Goal: Task Accomplishment & Management: Use online tool/utility

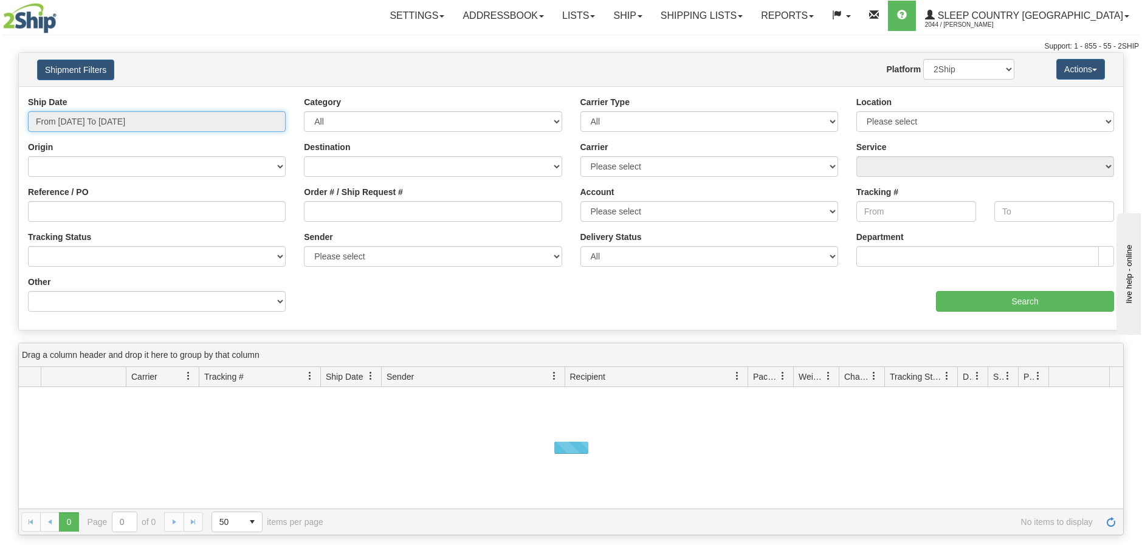
click at [281, 115] on input "From 08/25/2025 To 08/26/2025" at bounding box center [157, 121] width 258 height 21
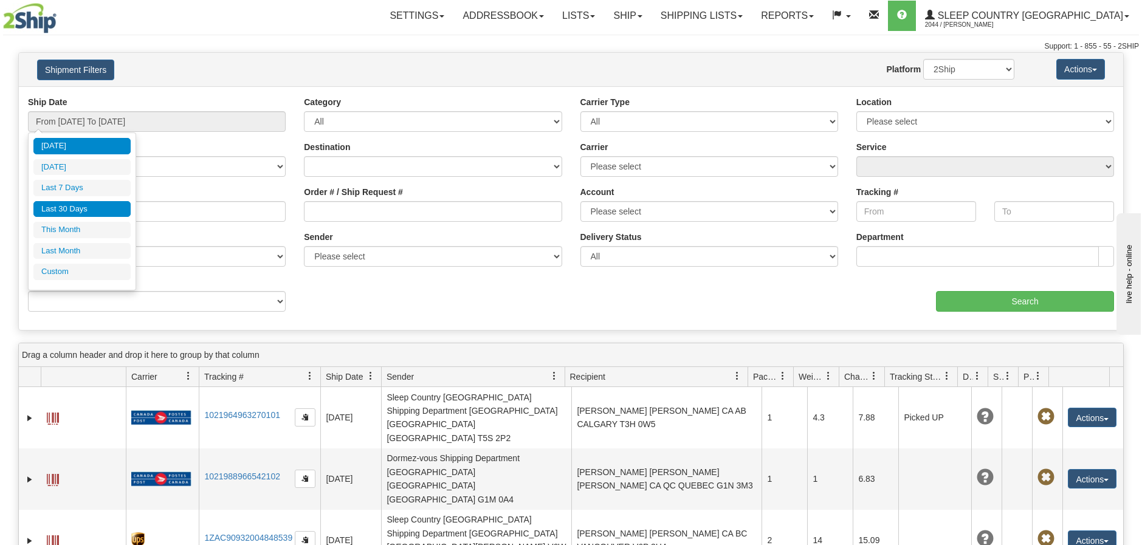
click at [107, 212] on li "Last 30 Days" at bounding box center [81, 209] width 97 height 16
type input "From 07/28/2025 To 08/26/2025"
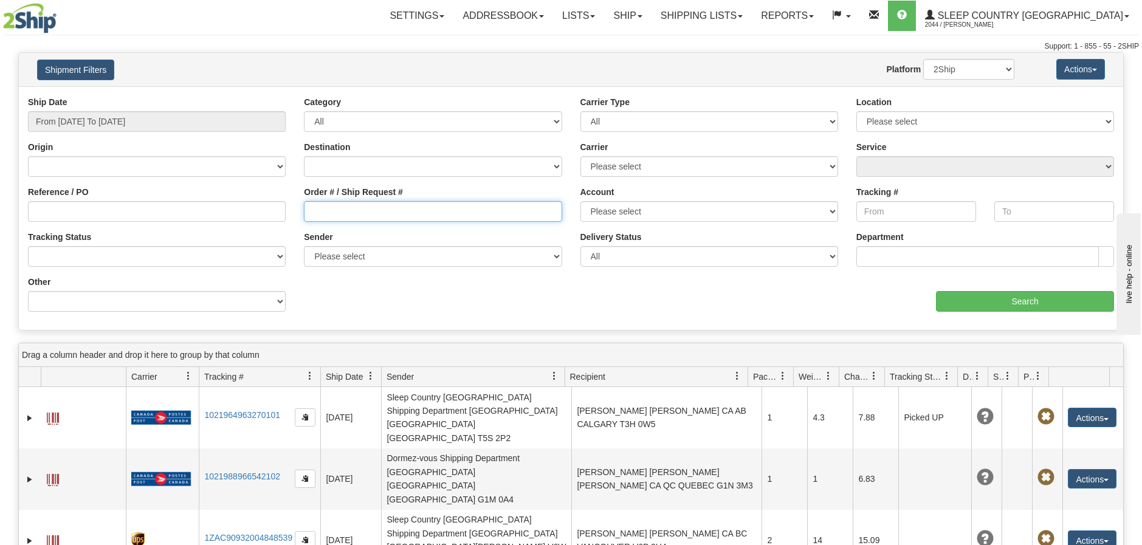
click at [307, 213] on input "Order # / Ship Request #" at bounding box center [433, 211] width 258 height 21
paste input "9002H998407"
type input "9002H998407"
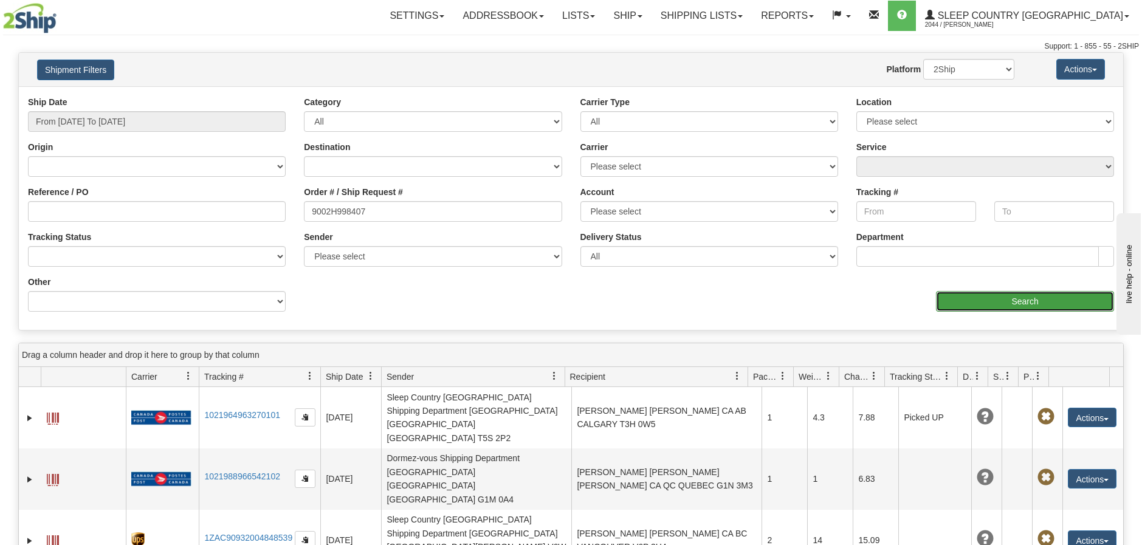
click at [963, 304] on input "Search" at bounding box center [1025, 301] width 178 height 21
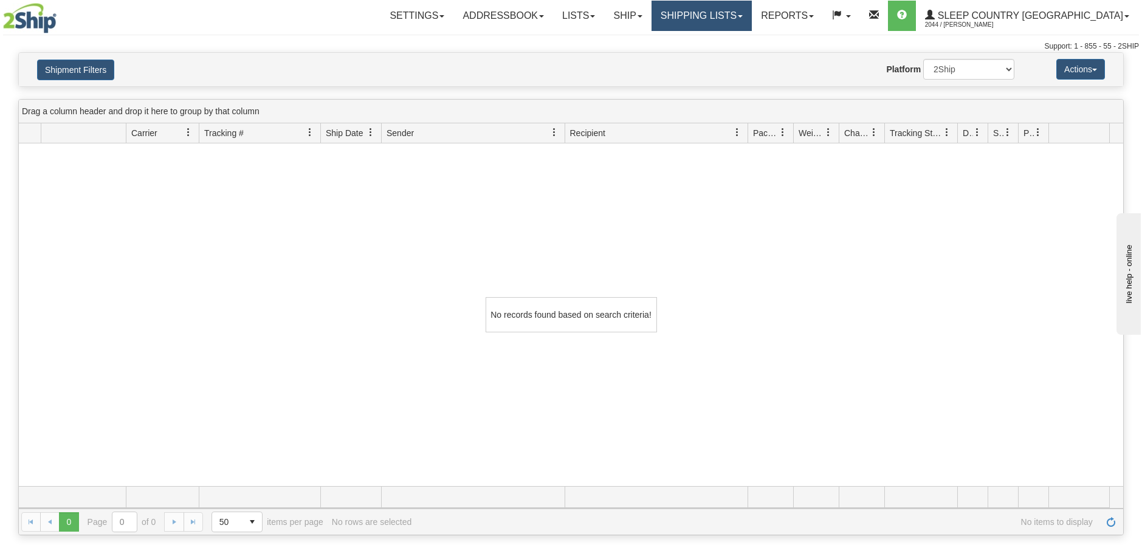
click at [752, 12] on link "Shipping lists" at bounding box center [702, 16] width 100 height 30
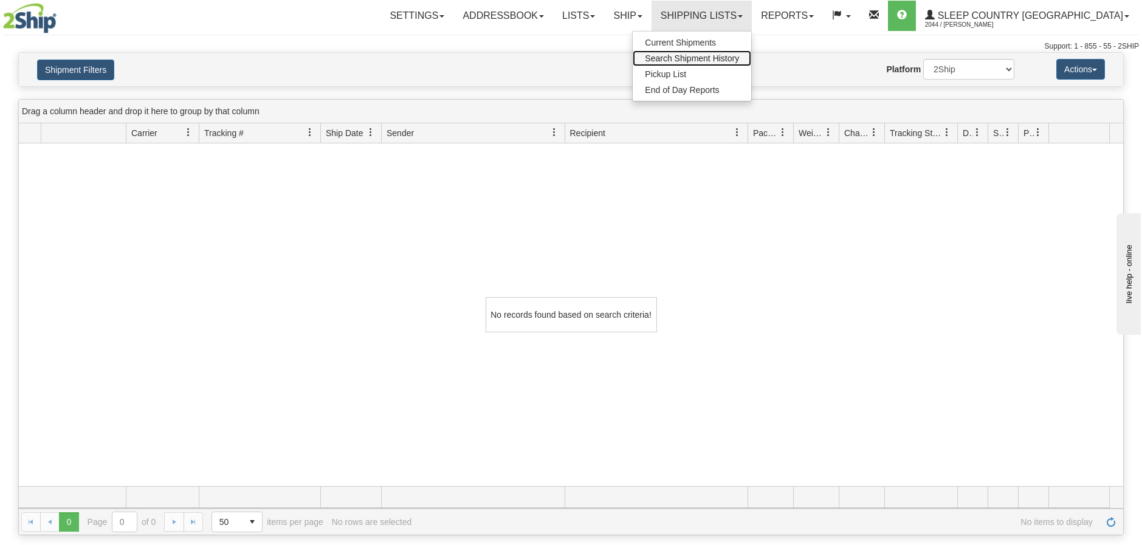
click at [739, 57] on span "Search Shipment History" at bounding box center [692, 58] width 94 height 10
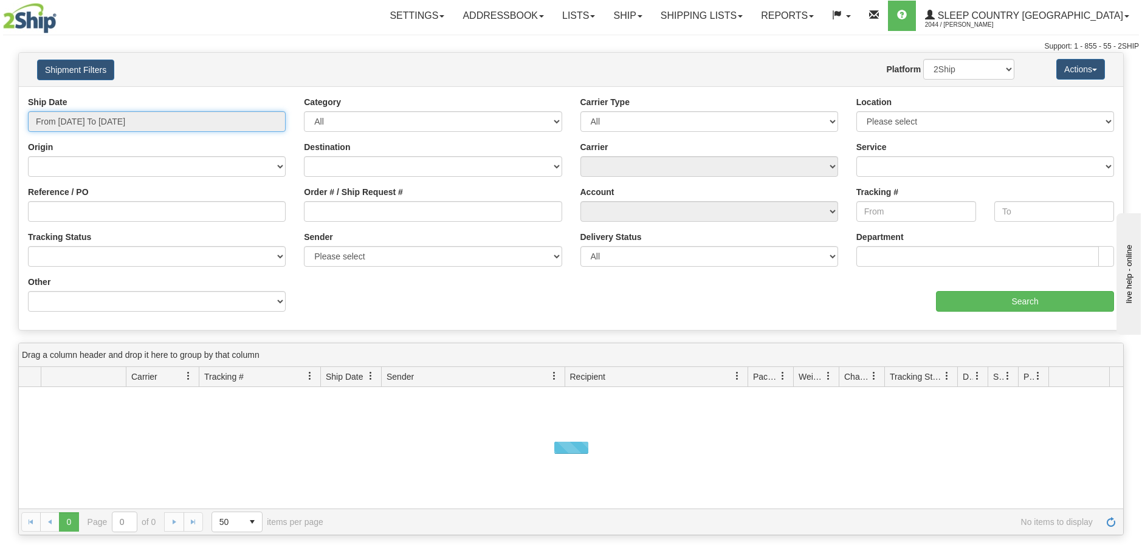
click at [278, 115] on input "From 08/25/2025 To 08/26/2025" at bounding box center [157, 121] width 258 height 21
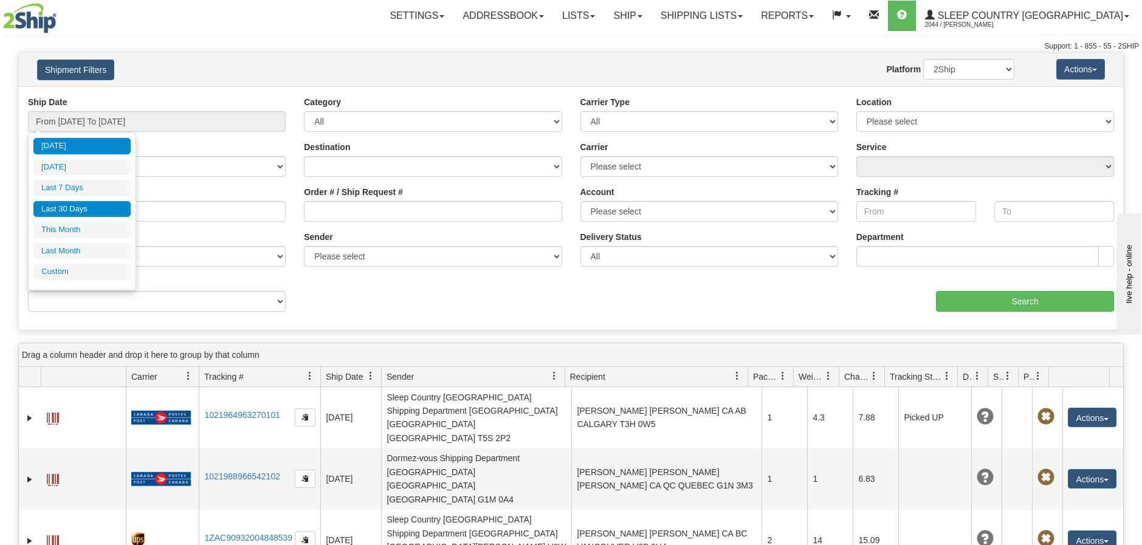
click at [85, 204] on li "Last 30 Days" at bounding box center [81, 209] width 97 height 16
type input "From 07/28/2025 To 08/26/2025"
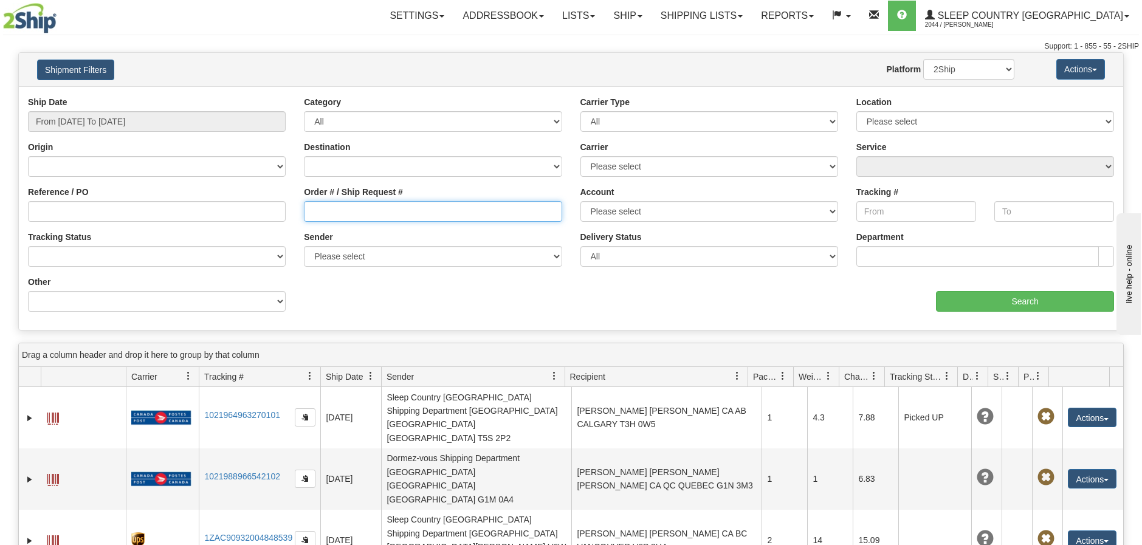
click at [308, 214] on input "Order # / Ship Request #" at bounding box center [433, 211] width 258 height 21
paste input "9002H998407"
type input "9002H998407"
click at [996, 66] on select "2Ship Imported" at bounding box center [968, 69] width 91 height 21
select select "1"
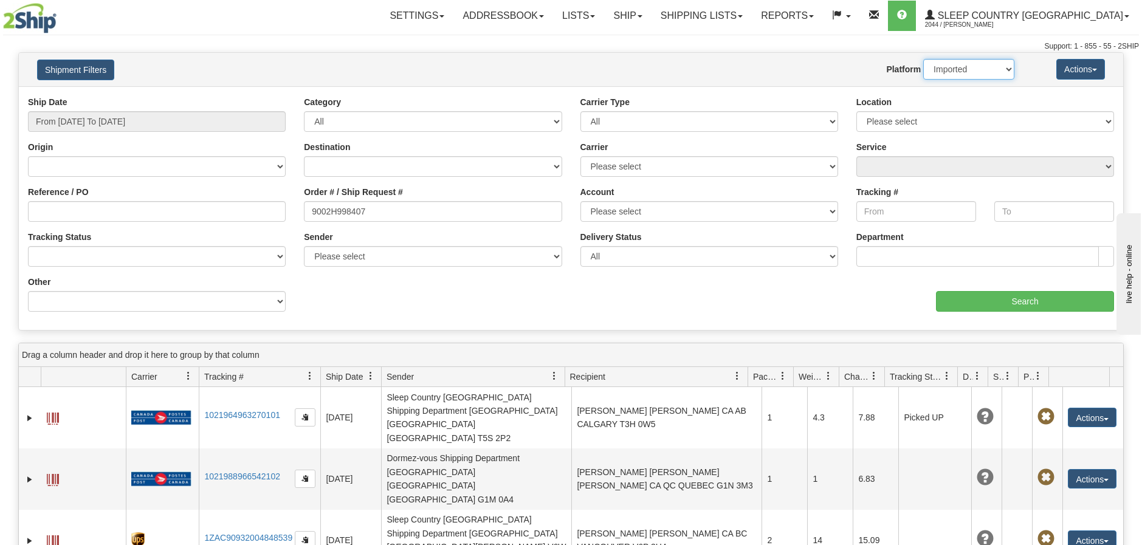
click at [923, 59] on select "2Ship Imported" at bounding box center [968, 69] width 91 height 21
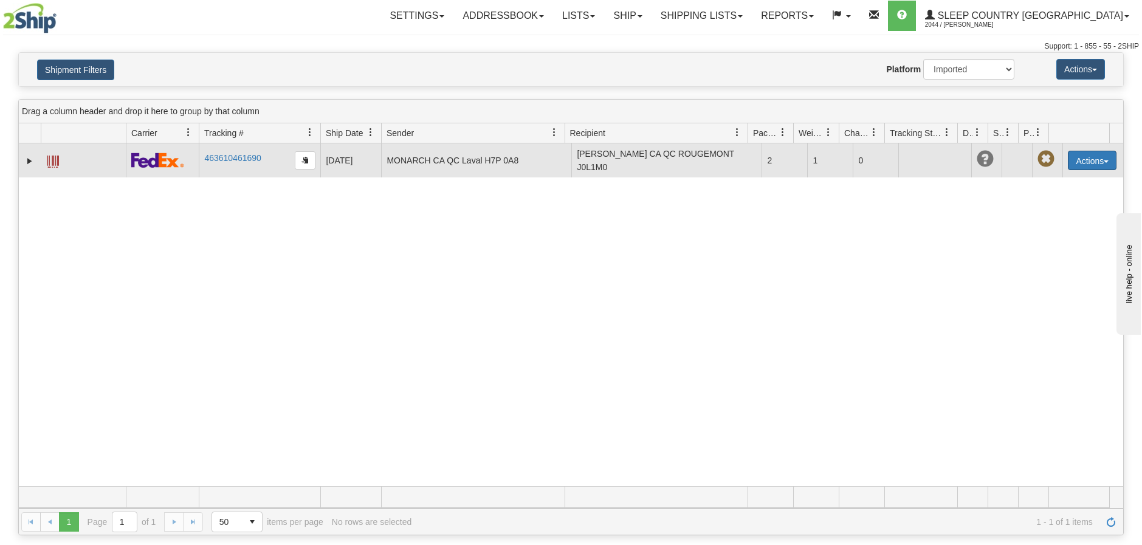
click at [1094, 163] on button "Actions" at bounding box center [1092, 160] width 49 height 19
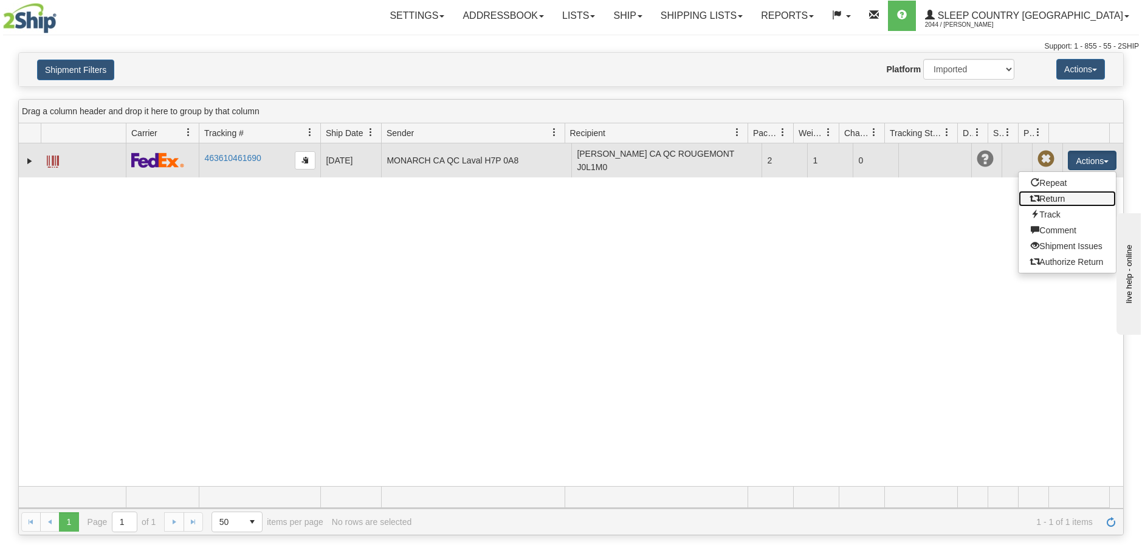
click at [1053, 196] on link "Return" at bounding box center [1067, 199] width 97 height 16
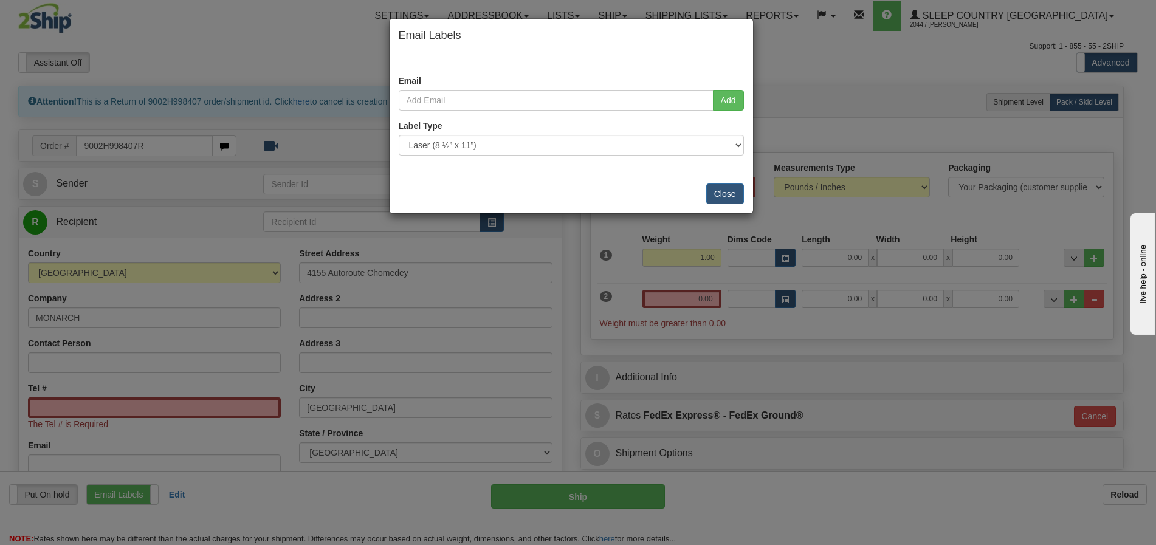
click at [205, 184] on div "Email Labels Email Add Label Type Use Default Laser (8 ½” x 11”) Thermal (4” x …" at bounding box center [578, 272] width 1156 height 545
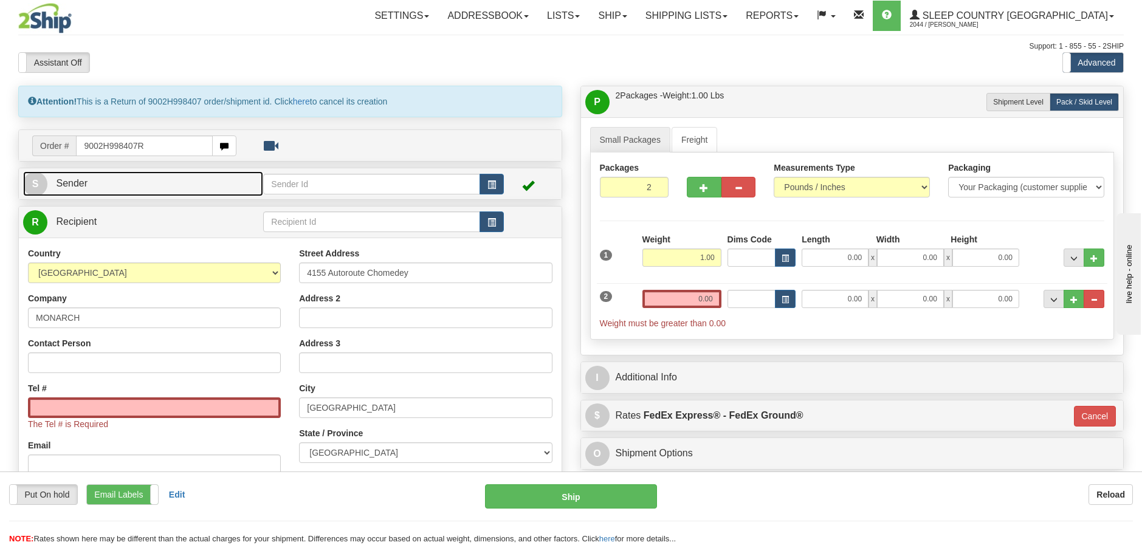
click at [205, 184] on link "S Sender" at bounding box center [143, 183] width 240 height 25
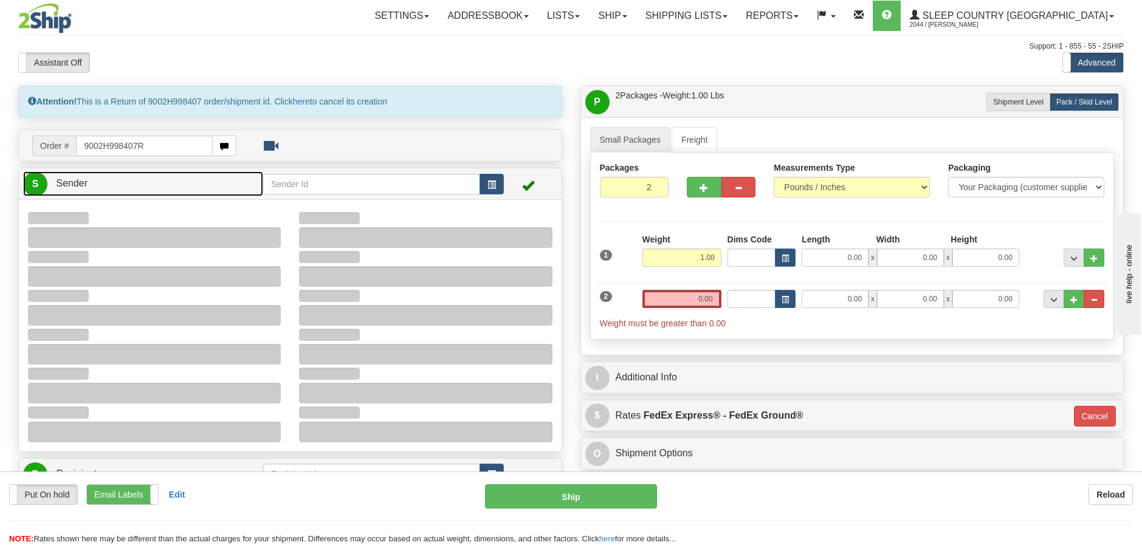
click at [205, 184] on link "S Sender" at bounding box center [143, 183] width 240 height 25
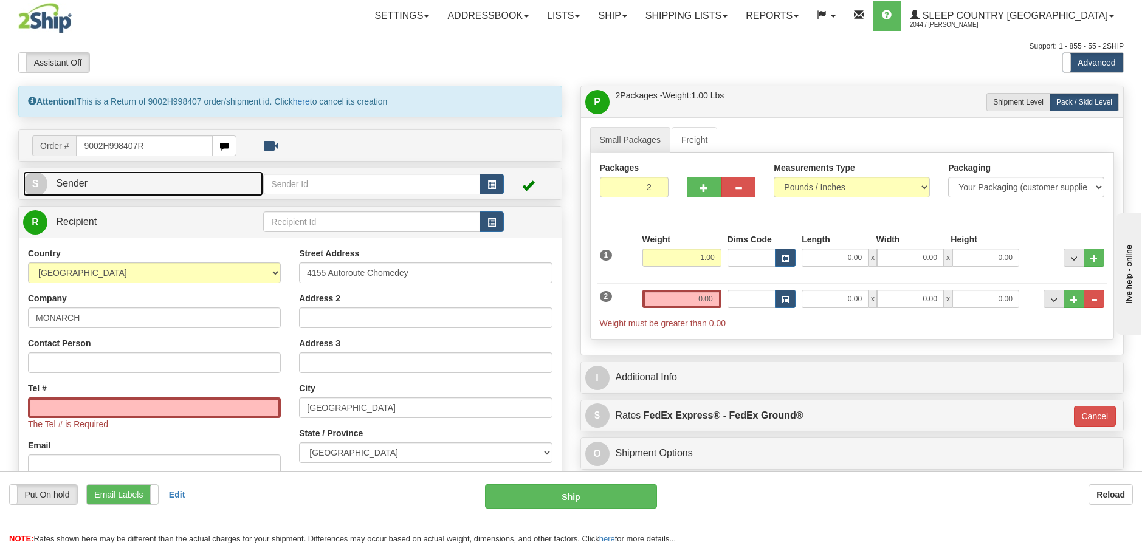
click at [222, 186] on link "S Sender" at bounding box center [143, 183] width 240 height 25
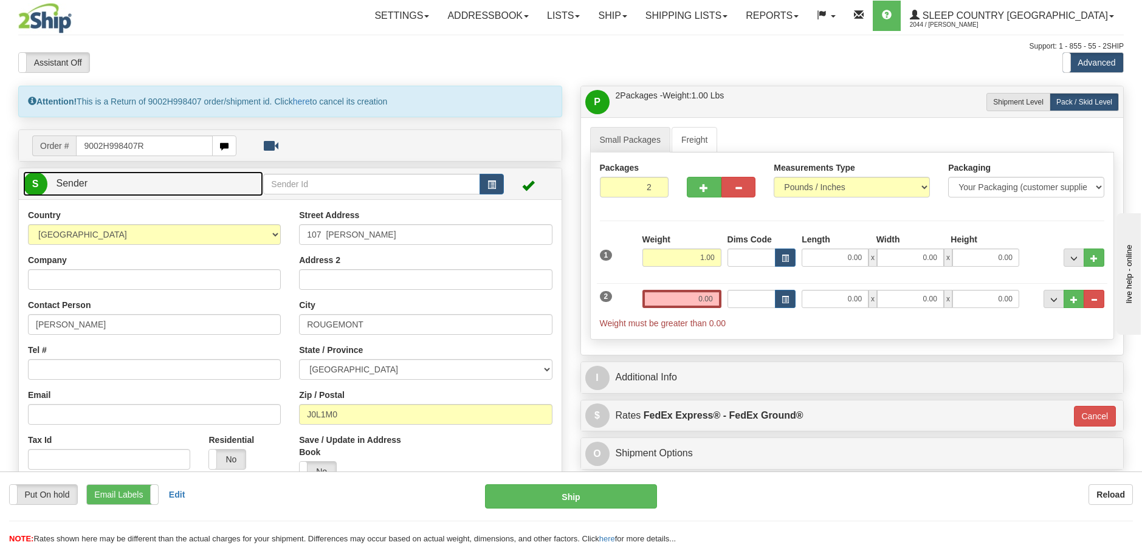
scroll to position [71, 0]
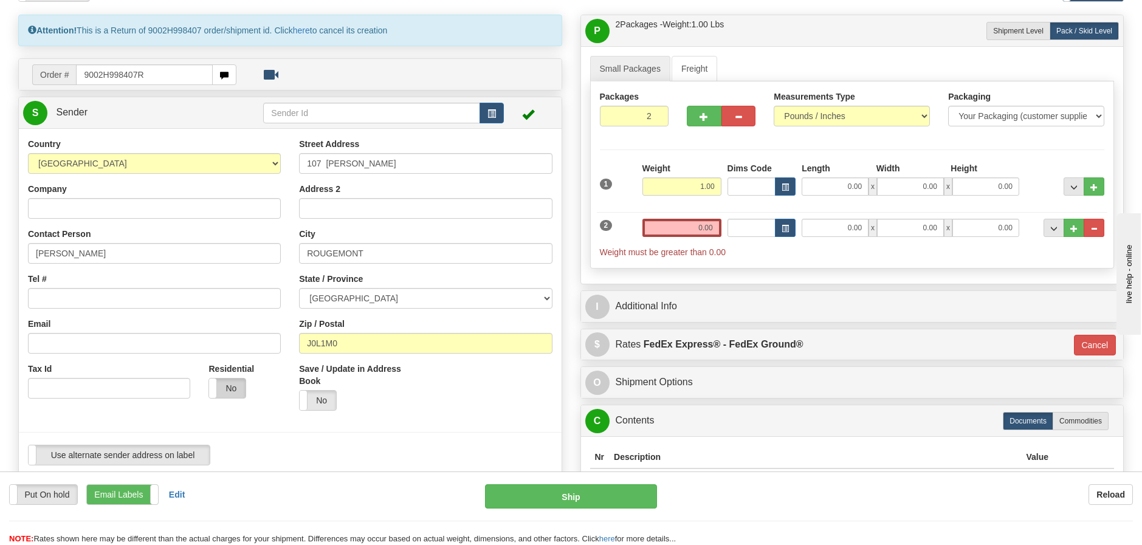
click at [228, 390] on label "No" at bounding box center [227, 388] width 36 height 19
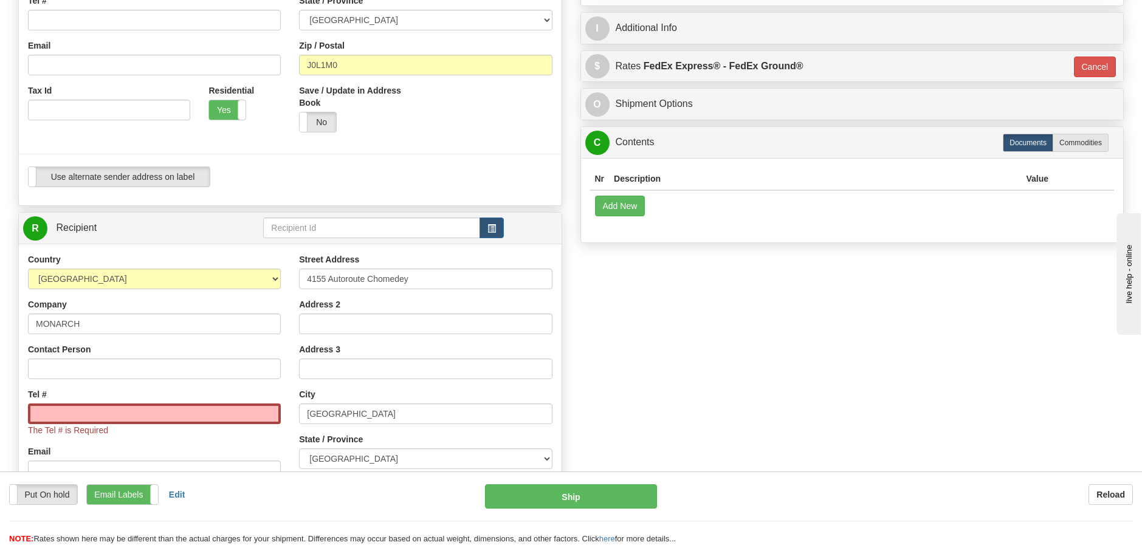
scroll to position [368, 0]
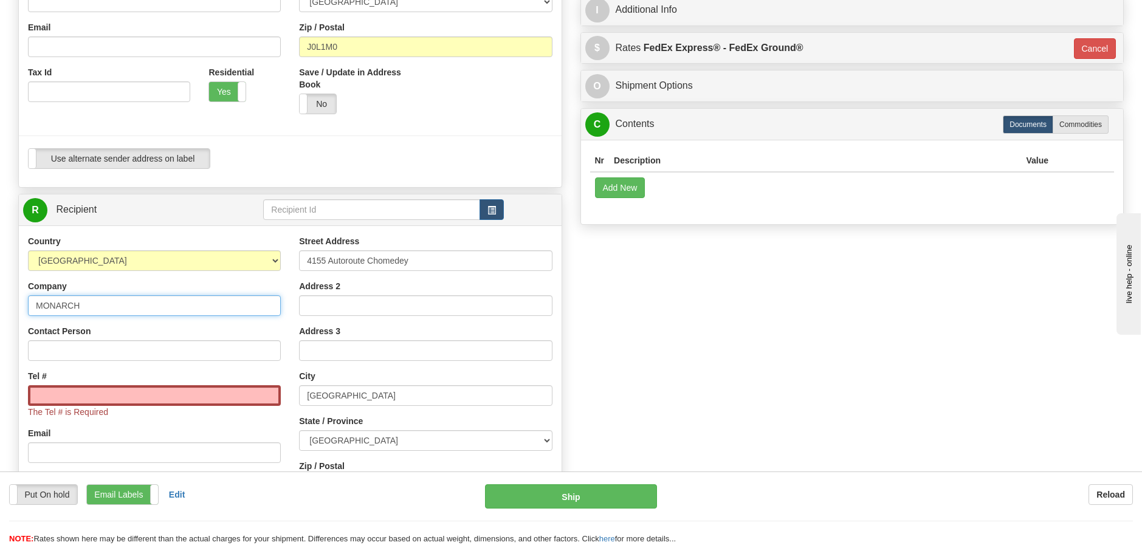
click at [163, 304] on input "MONARCH" at bounding box center [154, 305] width 253 height 21
type input "M"
type input "Sleep Country [GEOGRAPHIC_DATA]"
click at [56, 397] on input "Tel #" at bounding box center [154, 395] width 253 height 21
click at [46, 399] on input "Tel #" at bounding box center [154, 395] width 253 height 21
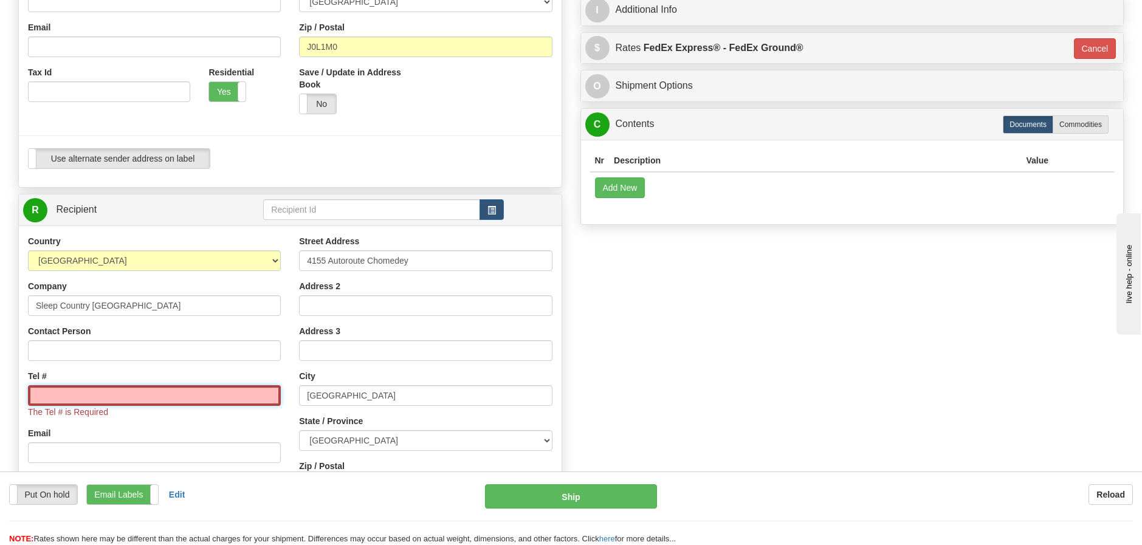
paste input "613) 6146758"
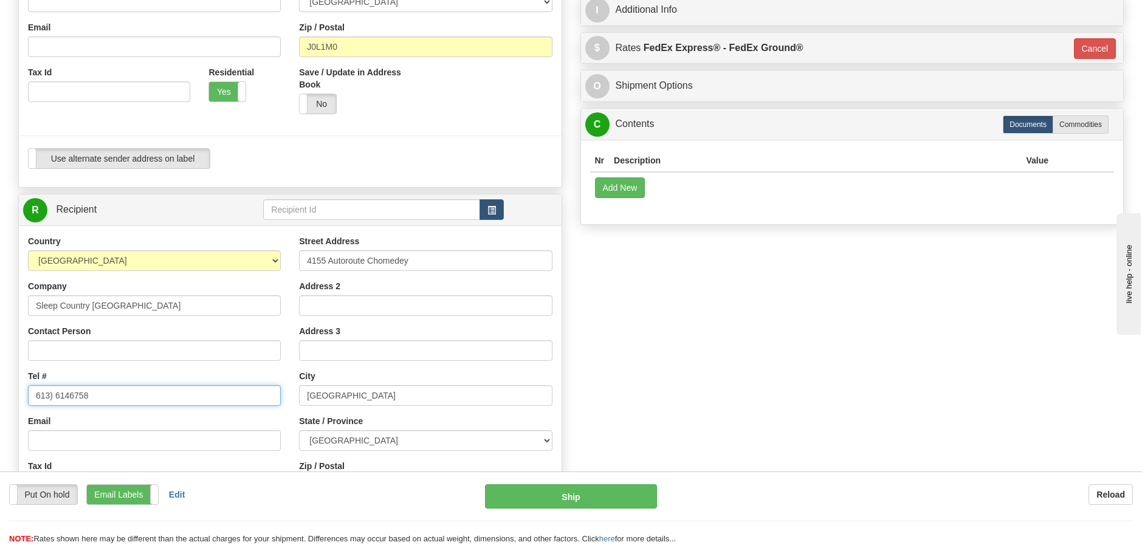
type input "613) 6146758"
drag, startPoint x: 430, startPoint y: 260, endPoint x: 307, endPoint y: 258, distance: 123.4
click at [307, 258] on input "4155 Autoroute Chomedey" at bounding box center [425, 260] width 253 height 21
click at [333, 253] on input "Street Address" at bounding box center [425, 260] width 253 height 21
paste input "500 College St East,"
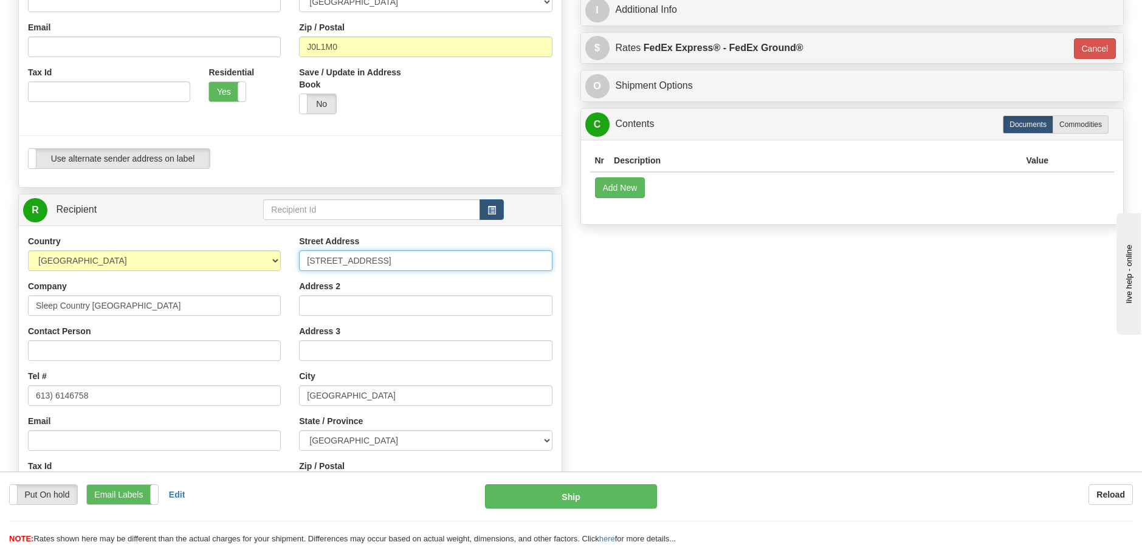
type input "500 College St East"
click at [335, 396] on input "Laval" at bounding box center [425, 395] width 253 height 21
type input "L"
type input "Belleville"
click at [377, 442] on select "ALBERTA BRITISH COLUMBIA MANITOBA NEW BRUNSWICK NEWFOUNDLAND NOVA SCOTIA NUNAVU…" at bounding box center [425, 440] width 253 height 21
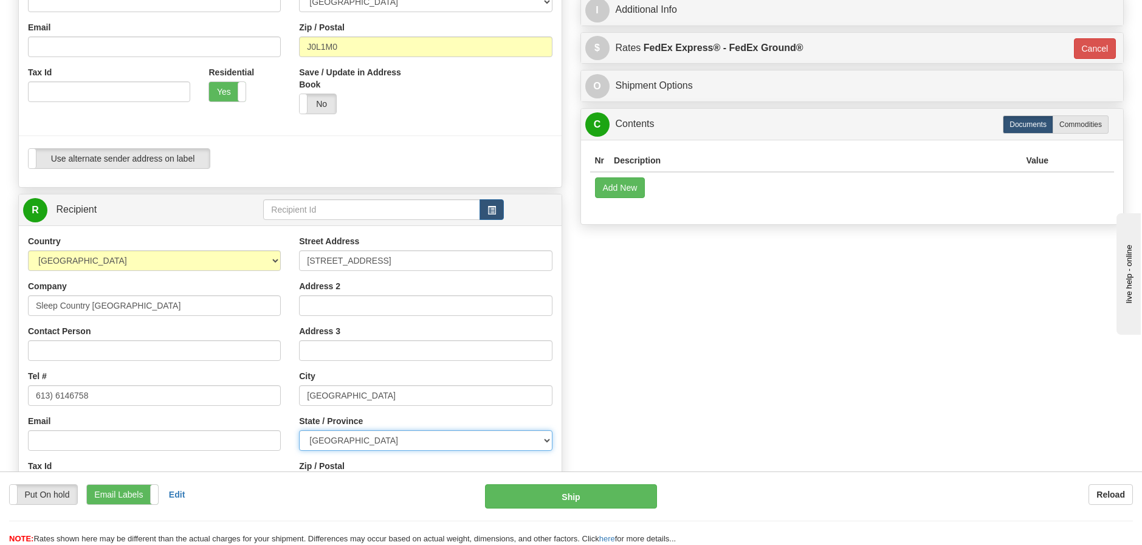
select select "ON"
click at [299, 430] on select "ALBERTA BRITISH COLUMBIA MANITOBA NEW BRUNSWICK NEWFOUNDLAND NOVA SCOTIA NUNAVU…" at bounding box center [425, 440] width 253 height 21
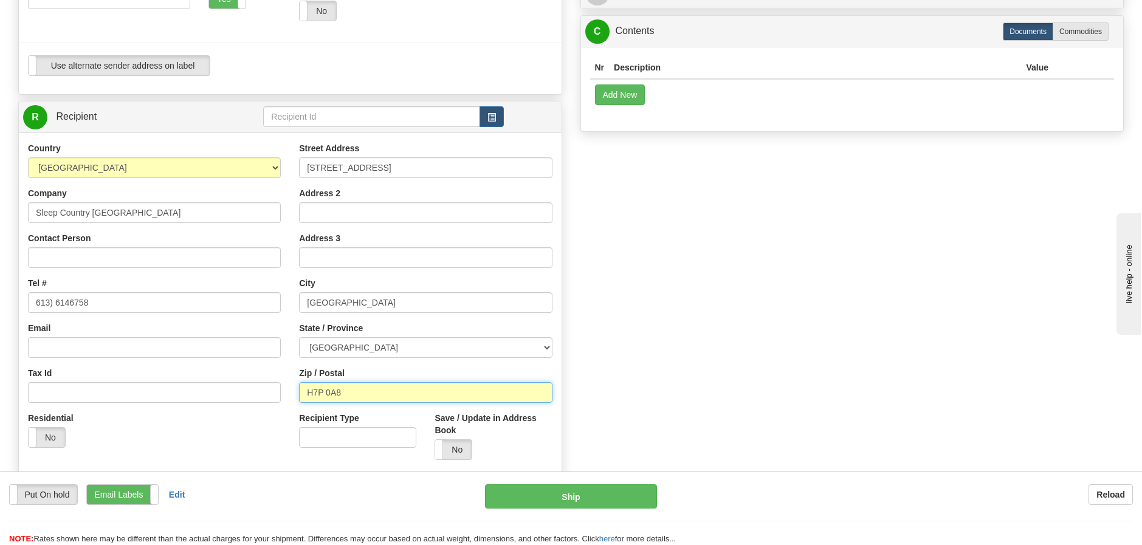
click at [362, 386] on input "H7P 0A8" at bounding box center [425, 392] width 253 height 21
type input "H"
type input "K8N 4Z6"
click at [572, 498] on button "Ship" at bounding box center [571, 496] width 172 height 24
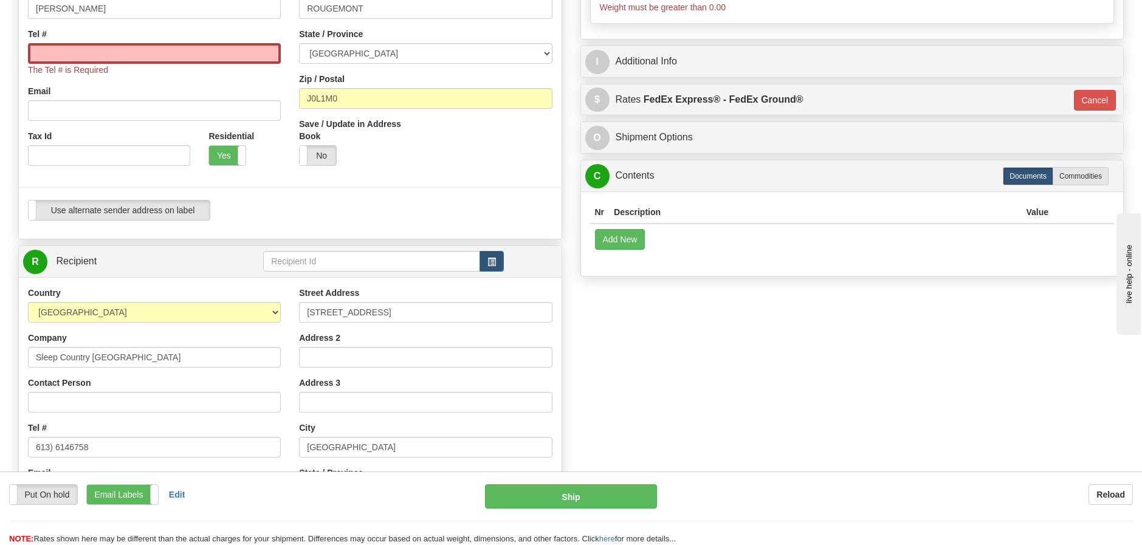
scroll to position [231, 0]
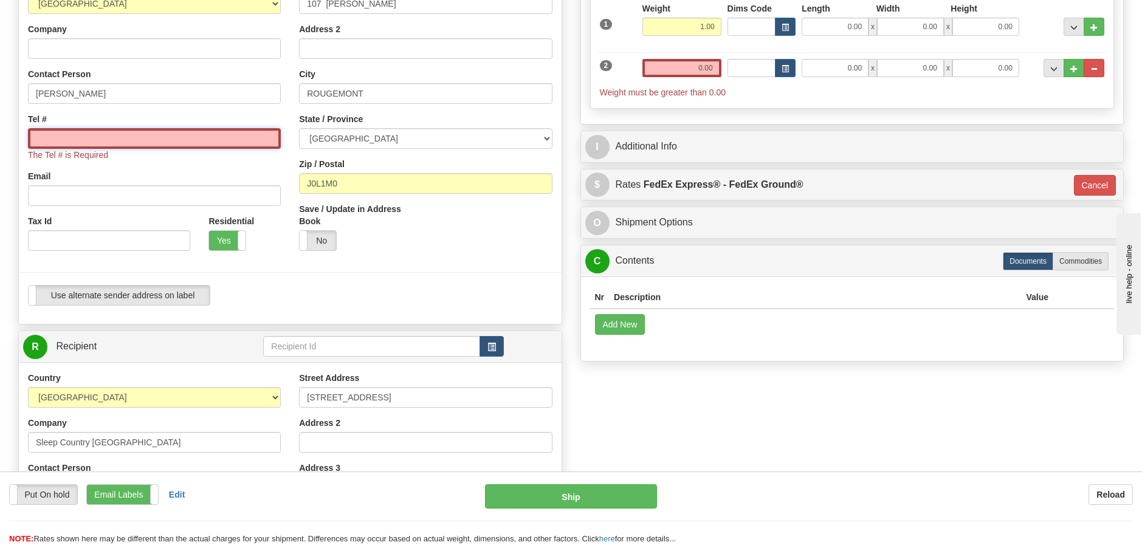
click at [42, 137] on input "Tel #" at bounding box center [154, 138] width 253 height 21
click at [43, 143] on input "Tel #" at bounding box center [154, 138] width 253 height 21
paste input "514 247-4247"
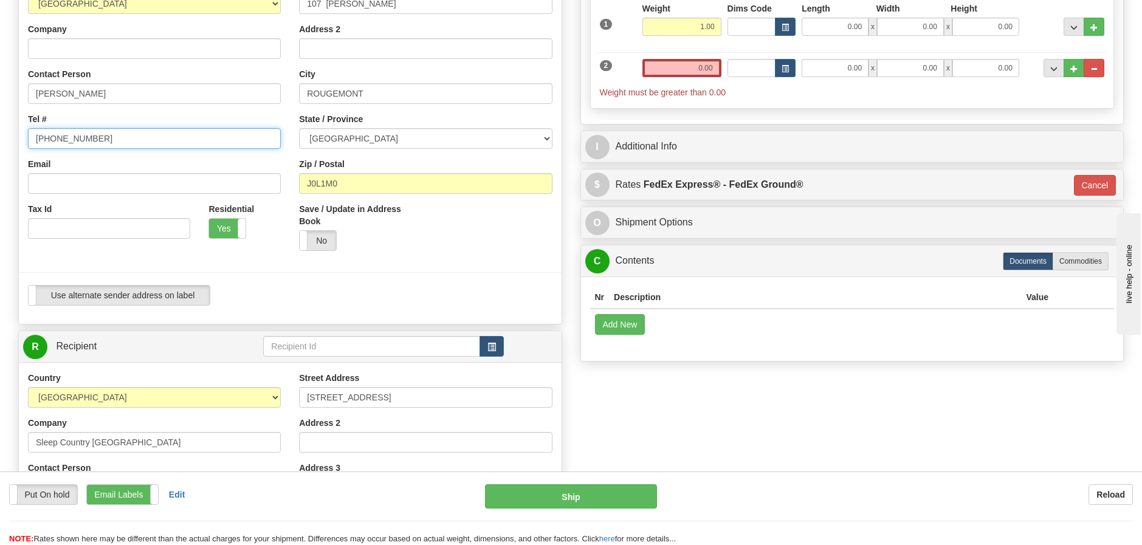
type input "514 247-4247"
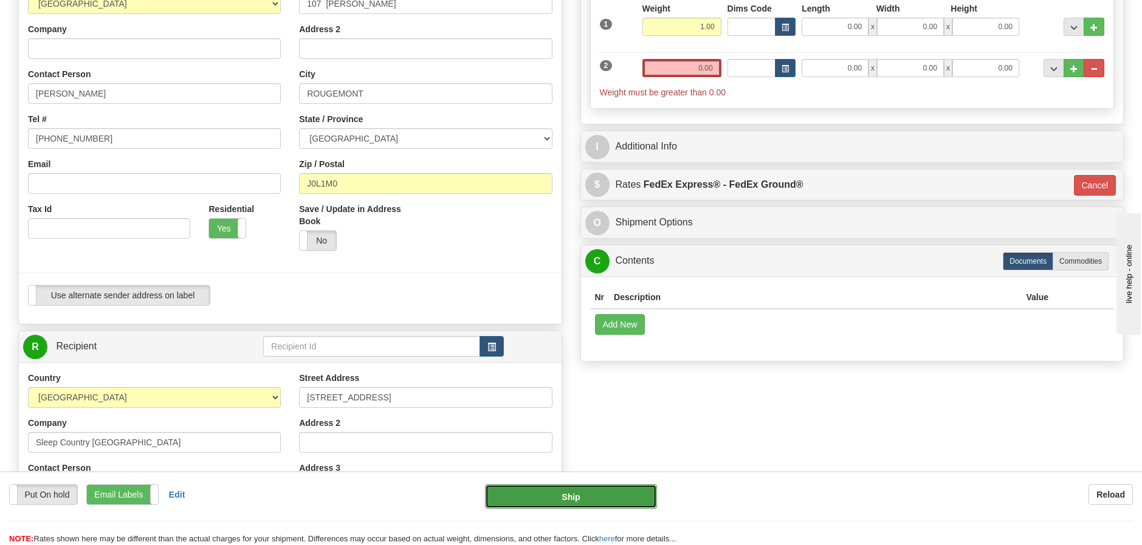
click at [602, 500] on button "Ship" at bounding box center [571, 496] width 172 height 24
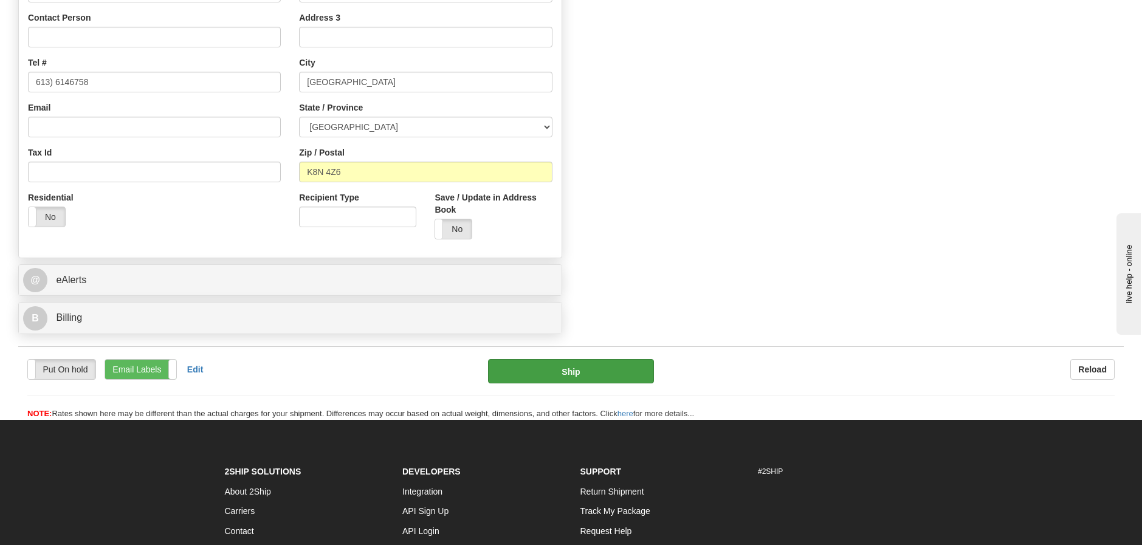
scroll to position [668, 0]
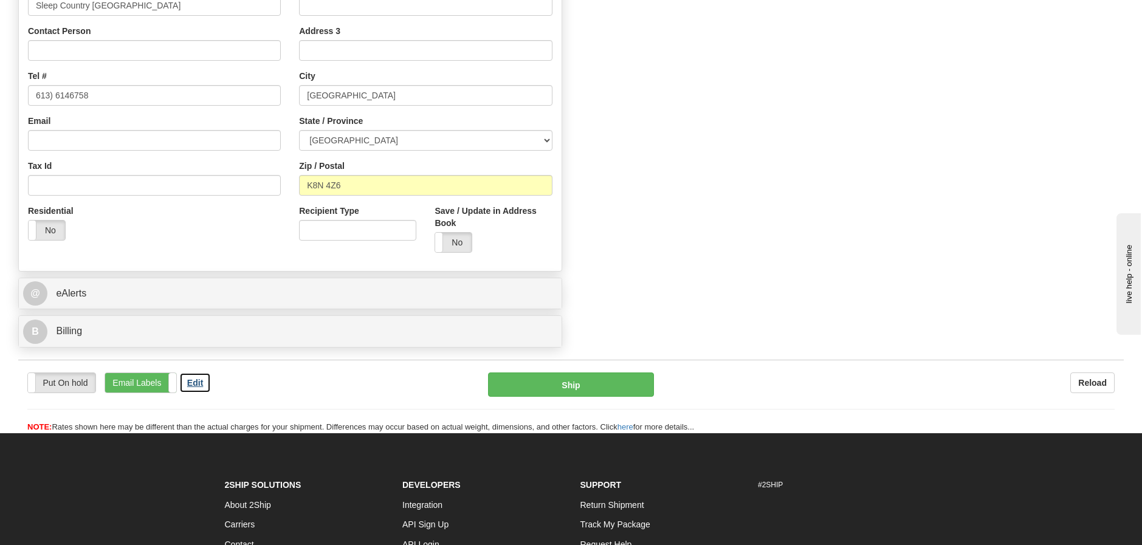
click at [194, 379] on b "Edit" at bounding box center [195, 383] width 16 height 10
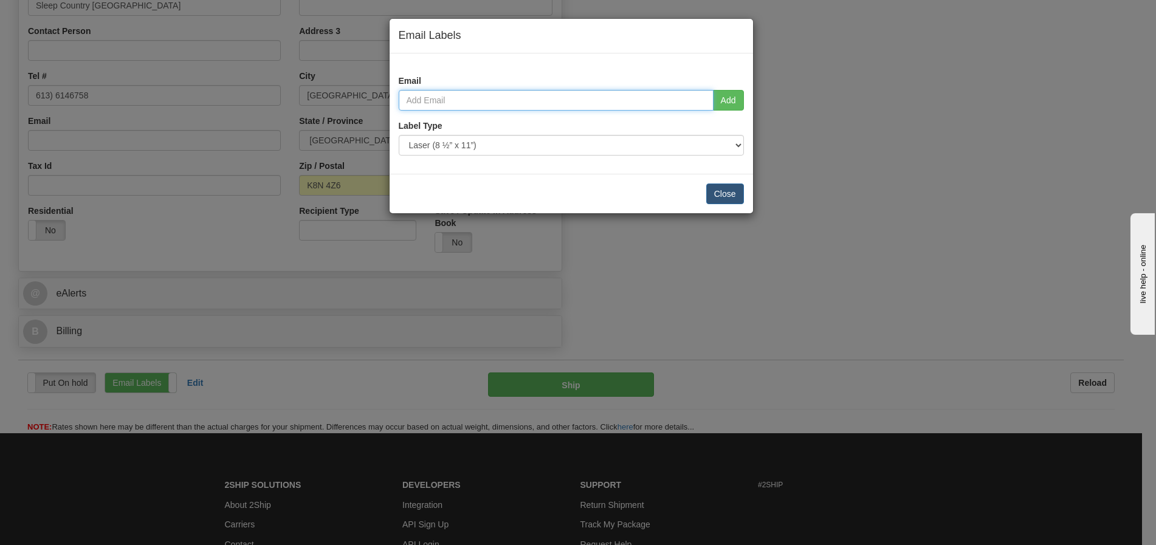
click at [411, 103] on input "email" at bounding box center [556, 100] width 315 height 21
click at [404, 97] on input "email" at bounding box center [556, 100] width 315 height 21
paste input "isabellesauriol@hotmail.com"
type input "isabellesauriol@hotmail.com"
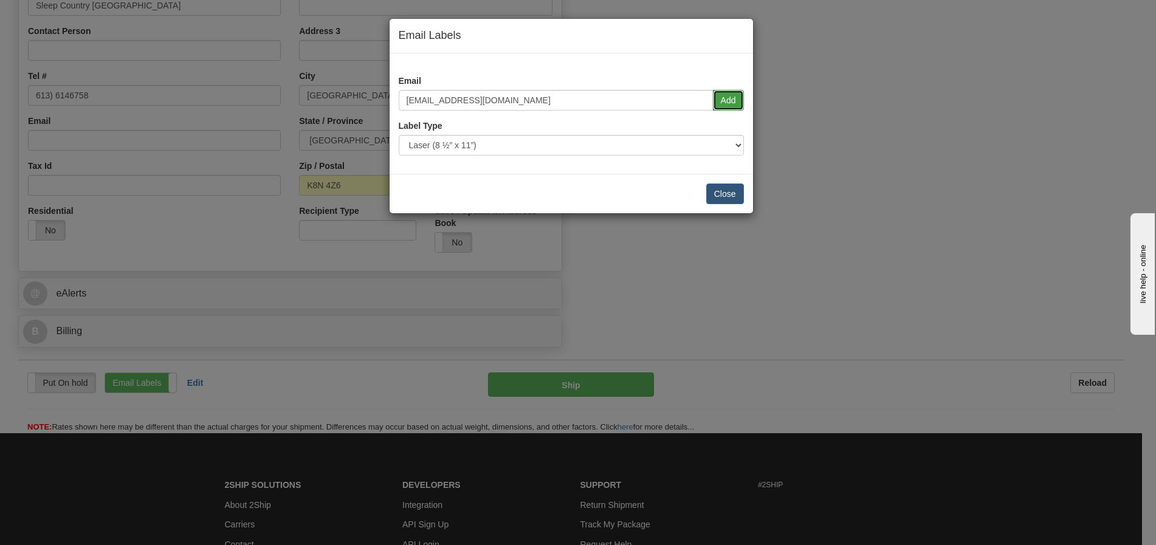
click at [735, 96] on button "Add" at bounding box center [728, 100] width 31 height 21
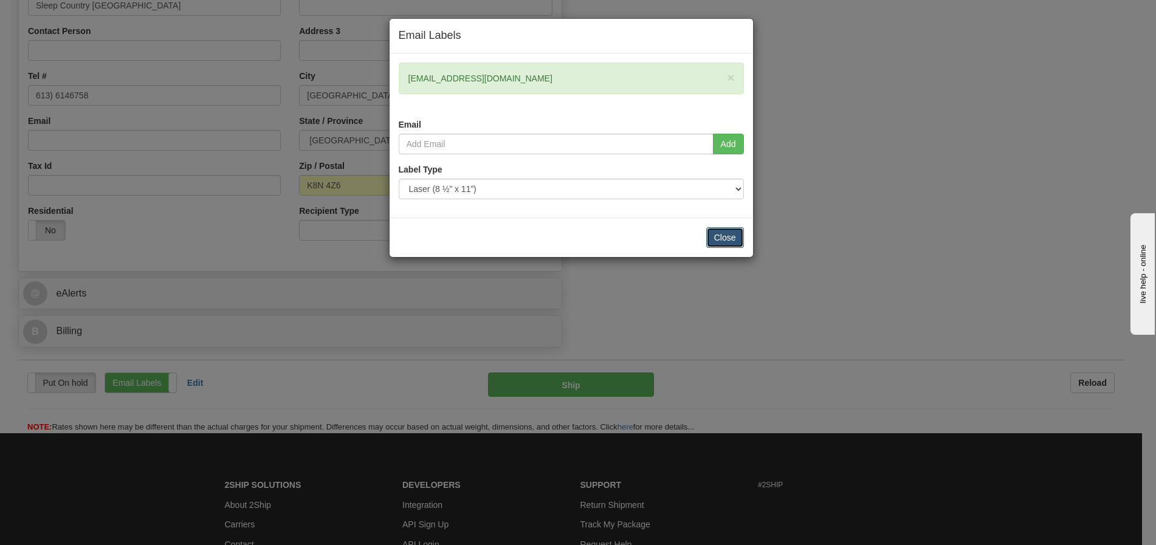
click at [721, 243] on button "Close" at bounding box center [725, 237] width 38 height 21
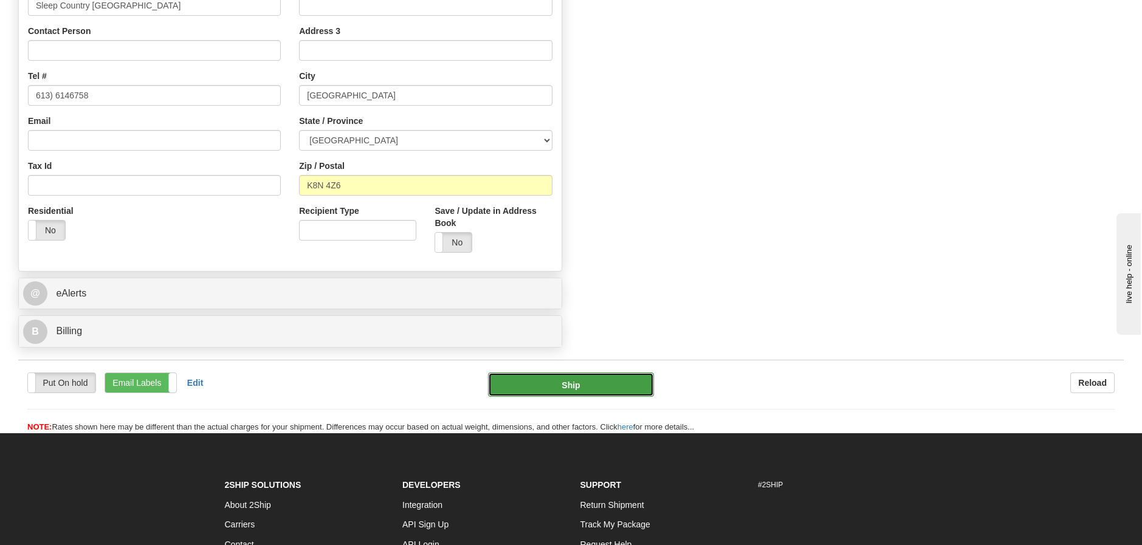
click at [585, 384] on button "Ship" at bounding box center [571, 385] width 166 height 24
click at [582, 386] on button "Ship" at bounding box center [571, 385] width 166 height 24
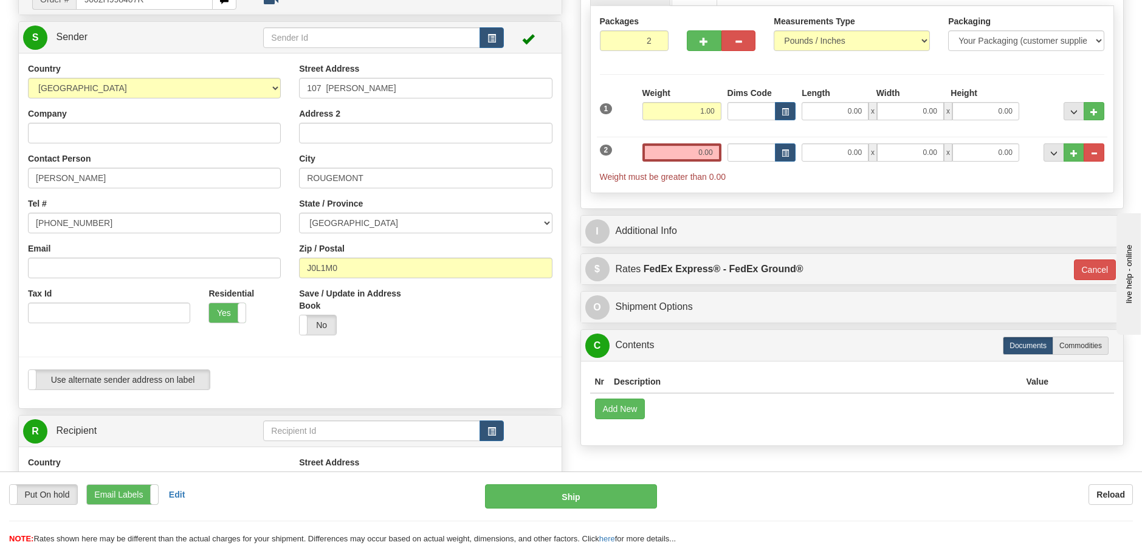
scroll to position [143, 0]
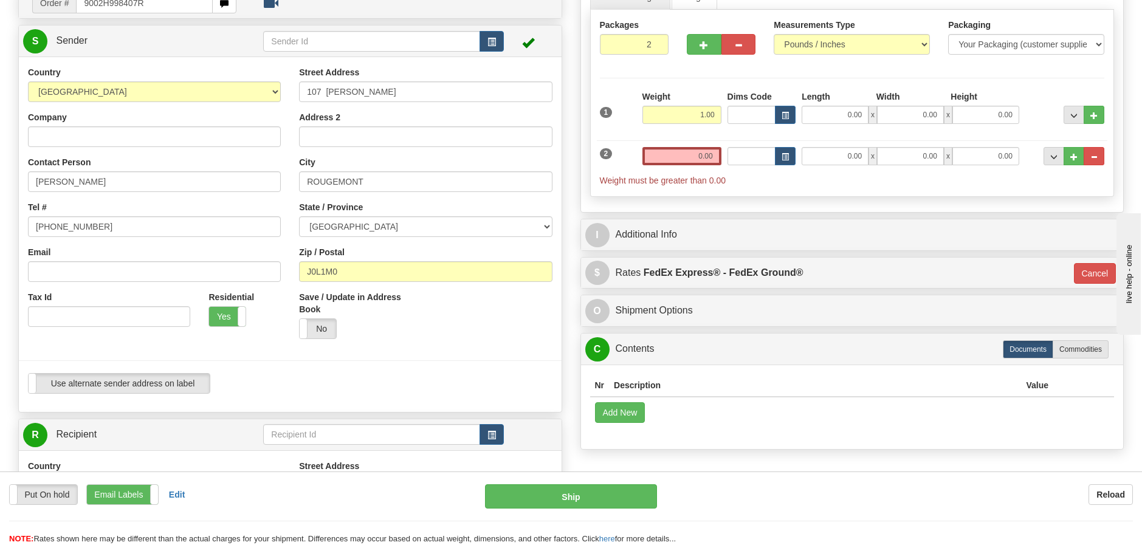
click at [689, 144] on div "2 Weight 0.00 Dims Code Length Width Height" at bounding box center [852, 160] width 511 height 52
click at [714, 157] on input "0.00" at bounding box center [681, 156] width 79 height 18
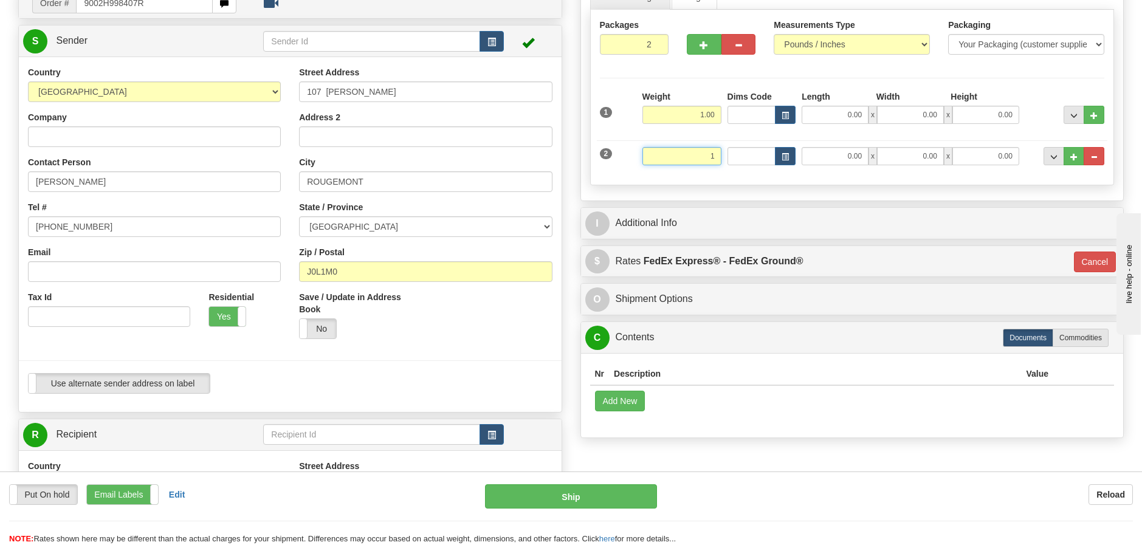
type input "1.00"
type input "92"
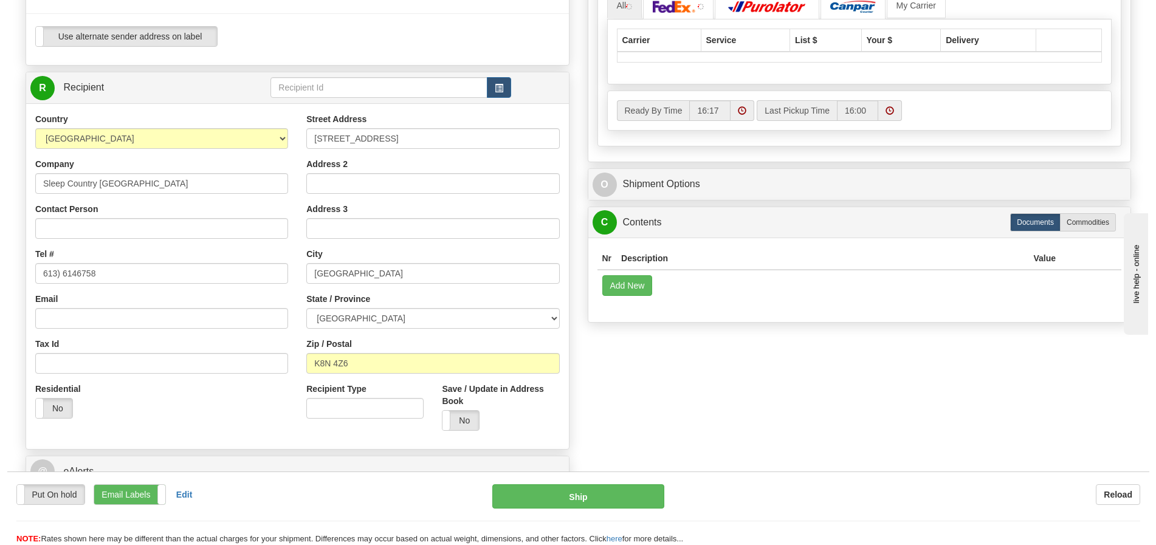
scroll to position [491, 0]
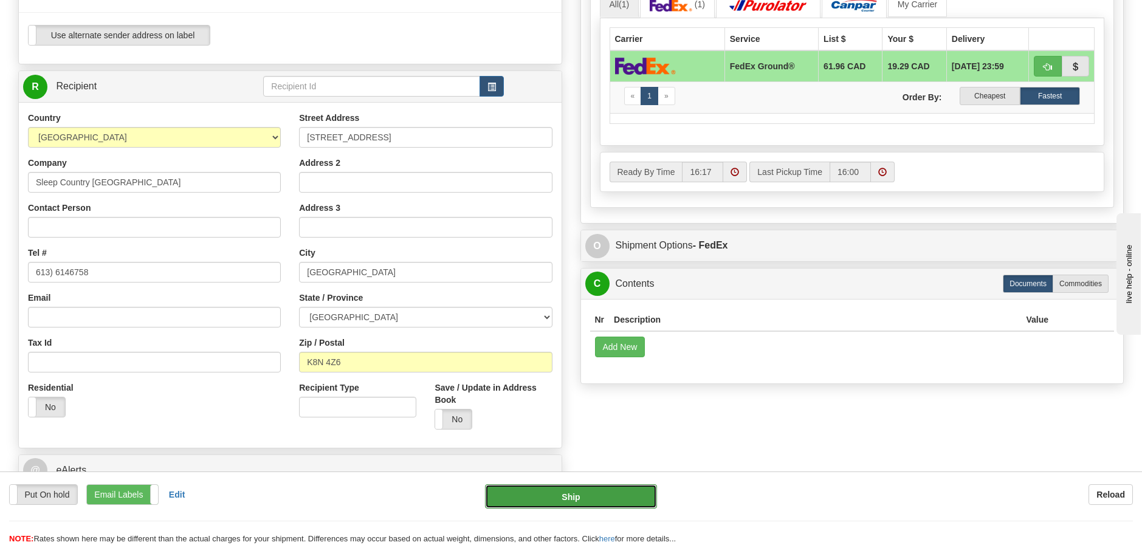
drag, startPoint x: 718, startPoint y: 318, endPoint x: 583, endPoint y: 495, distance: 222.9
click at [583, 495] on button "Ship" at bounding box center [571, 496] width 172 height 24
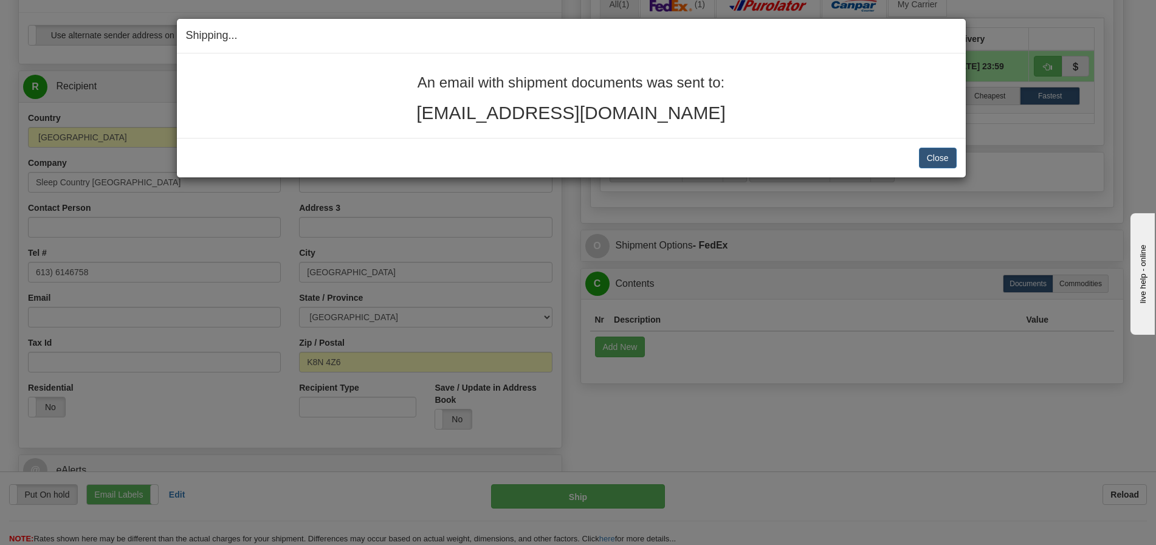
drag, startPoint x: 346, startPoint y: 49, endPoint x: 779, endPoint y: 137, distance: 441.6
click at [779, 137] on div "Shipping... Your SHIPMENT will EXPIRE in An email with shipment documents was s…" at bounding box center [571, 98] width 790 height 160
copy div "Your SHIPMENT will EXPIRE in An email with shipment documents was sent to: isab…"
click at [938, 165] on button "Close" at bounding box center [938, 158] width 38 height 21
